Goal: Communication & Community: Ask a question

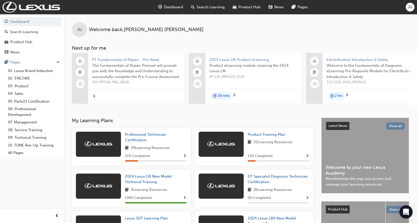
click at [408, 209] on icon "Open Intercom Messenger" at bounding box center [406, 211] width 6 height 7
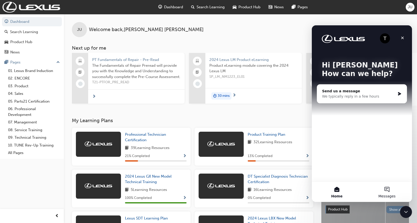
click at [383, 187] on button "Messages" at bounding box center [387, 192] width 50 height 20
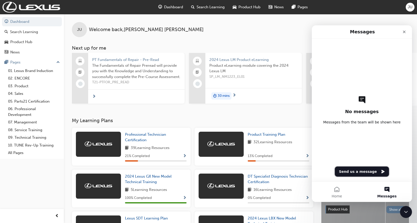
click at [368, 175] on button "Send us a message" at bounding box center [362, 171] width 54 height 10
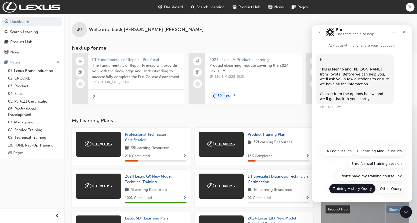
click at [360, 188] on button "Training History Query" at bounding box center [352, 188] width 47 height 10
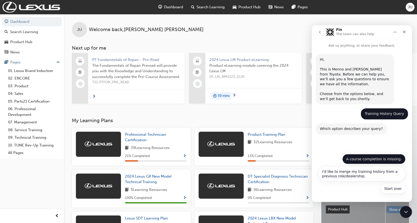
click at [398, 159] on button "A course completion is missing." at bounding box center [373, 159] width 63 height 10
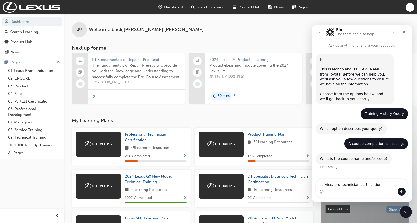
type textarea "service/ pro technician certification"
click at [405, 190] on button "Send a message…" at bounding box center [402, 191] width 8 height 8
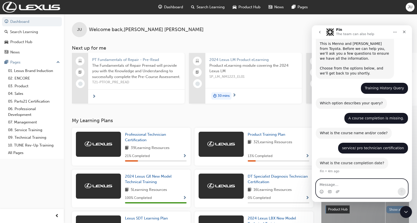
scroll to position [26, 0]
drag, startPoint x: 319, startPoint y: 184, endPoint x: 346, endPoint y: 193, distance: 28.9
click at [346, 193] on div "Intercom messenger" at bounding box center [362, 191] width 92 height 8
drag, startPoint x: 335, startPoint y: 182, endPoint x: 324, endPoint y: 188, distance: 12.3
click at [324, 188] on div "febuey febuey" at bounding box center [362, 188] width 92 height 19
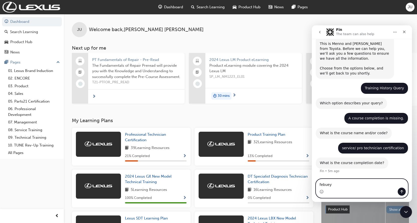
click at [334, 186] on textarea "febuey" at bounding box center [362, 183] width 92 height 9
type textarea "[DATE]"
click at [401, 189] on button "Send a message…" at bounding box center [402, 191] width 8 height 8
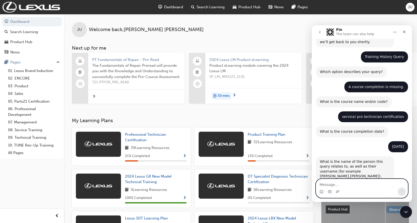
scroll to position [65, 0]
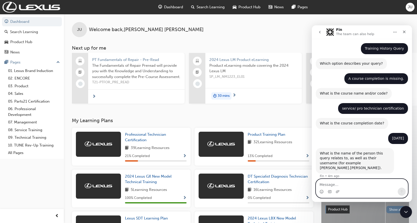
type textarea "j"
type textarea "[PERSON_NAME], [PERSON_NAME].[PERSON_NAME]"
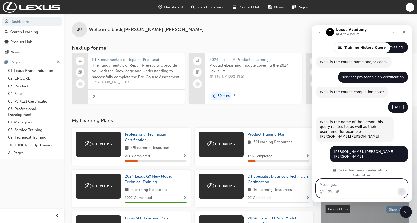
scroll to position [150, 0]
